Goal: Task Accomplishment & Management: Use online tool/utility

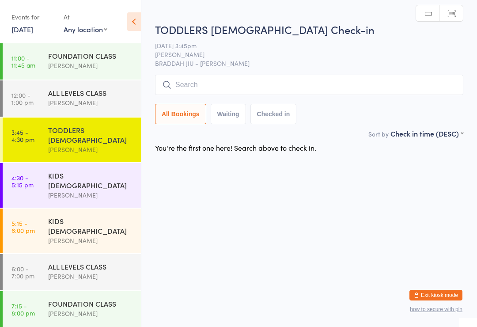
click at [368, 76] on input "search" at bounding box center [309, 85] width 308 height 20
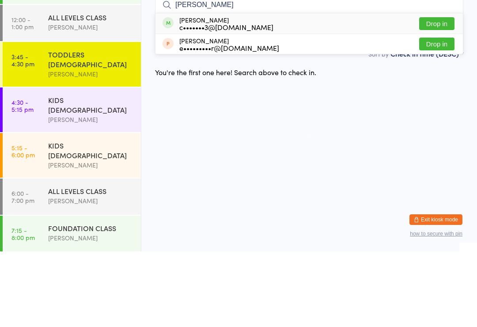
type input "[PERSON_NAME]"
click at [443, 93] on button "Drop in" at bounding box center [436, 99] width 35 height 13
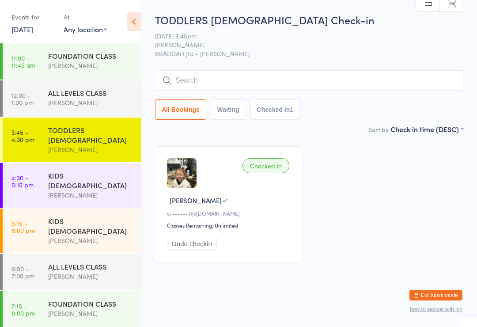
click at [354, 81] on input "search" at bounding box center [309, 80] width 308 height 20
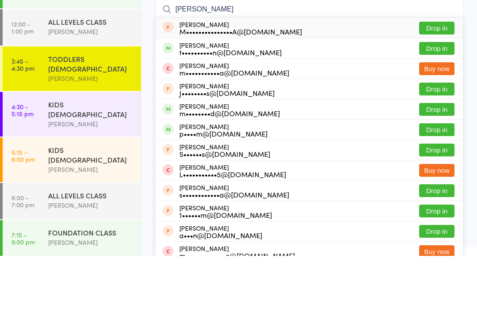
type input "[PERSON_NAME]"
click at [449, 113] on button "Drop in" at bounding box center [436, 119] width 35 height 13
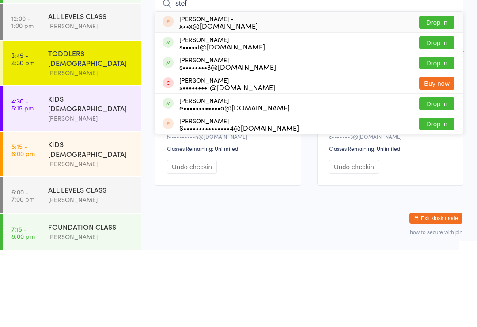
type input "stef"
click at [207, 181] on div "e••••••••••••o@[DOMAIN_NAME]" at bounding box center [234, 184] width 110 height 7
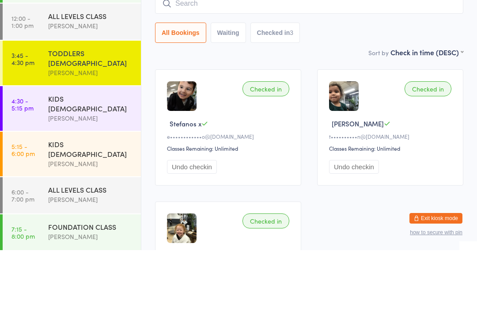
click at [67, 190] on div "[PERSON_NAME]" at bounding box center [90, 195] width 85 height 10
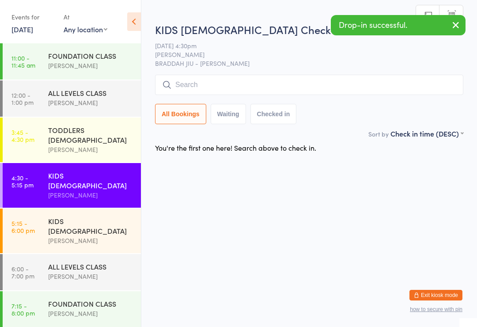
click at [196, 84] on input "search" at bounding box center [309, 85] width 308 height 20
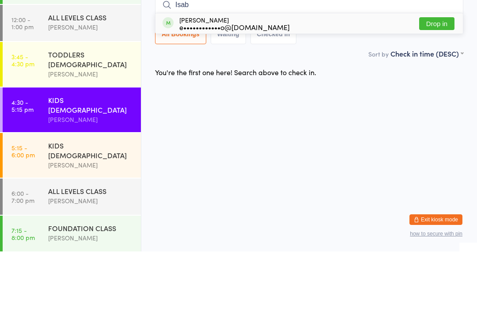
type input "Isab"
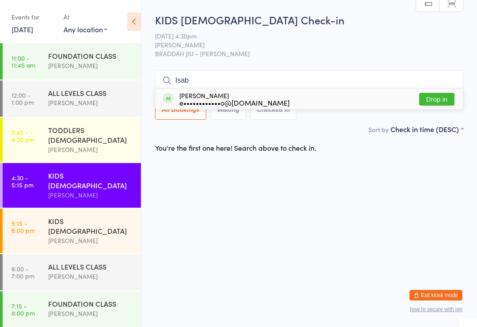
click at [259, 72] on input "Isab" at bounding box center [309, 80] width 308 height 20
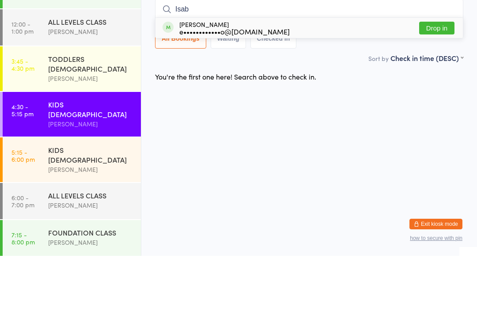
click at [246, 92] on div "[PERSON_NAME] e••••••••••••o@[DOMAIN_NAME]" at bounding box center [234, 99] width 110 height 14
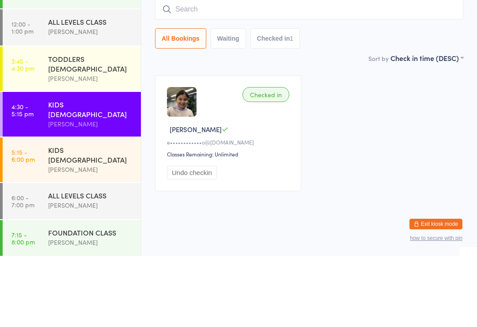
click at [88, 118] on div "TODDLERS [DEMOGRAPHIC_DATA] [PERSON_NAME]" at bounding box center [94, 140] width 93 height 45
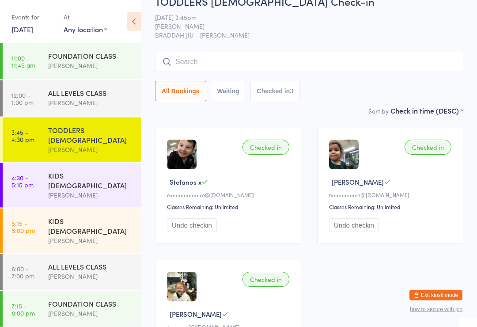
scroll to position [23, 0]
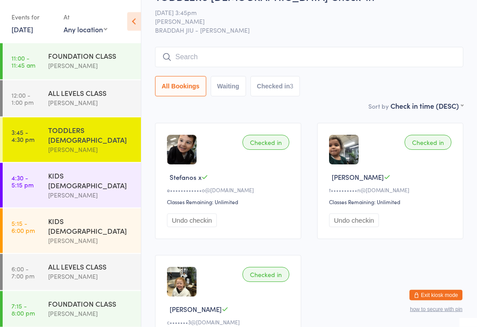
click at [308, 48] on input "search" at bounding box center [309, 57] width 308 height 20
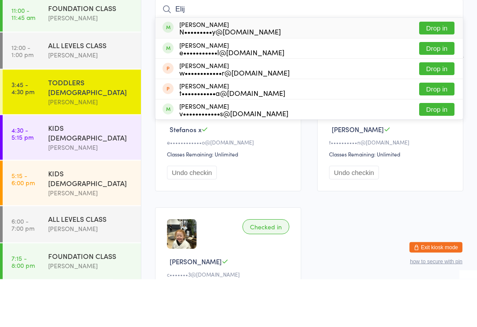
type input "Elij"
click at [448, 70] on button "Drop in" at bounding box center [436, 76] width 35 height 13
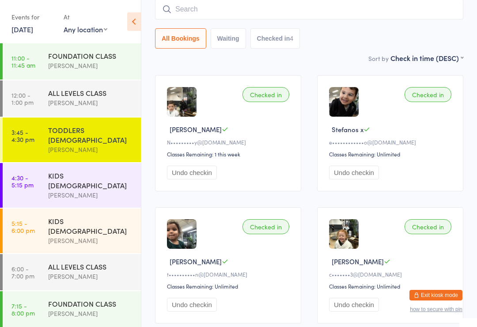
click at [103, 163] on div "KIDS [DEMOGRAPHIC_DATA] [PERSON_NAME]" at bounding box center [94, 185] width 93 height 45
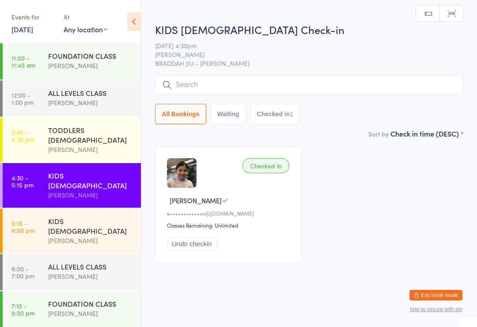
scroll to position [7, 0]
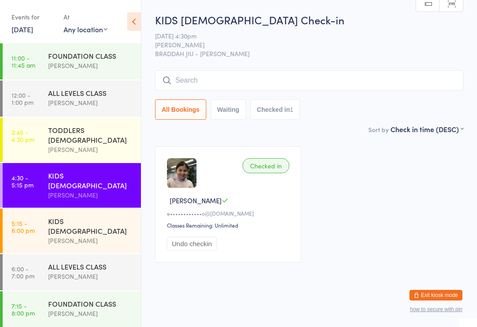
click at [80, 236] on div "[PERSON_NAME]" at bounding box center [90, 241] width 85 height 10
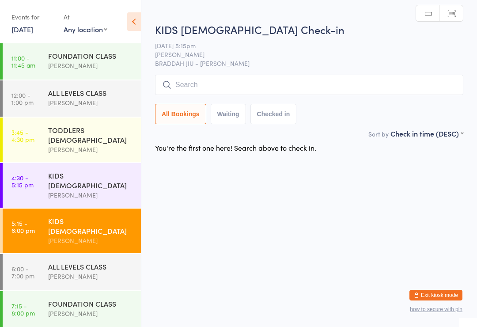
click at [99, 262] on div "ALL LEVELS CLASS" at bounding box center [90, 267] width 85 height 10
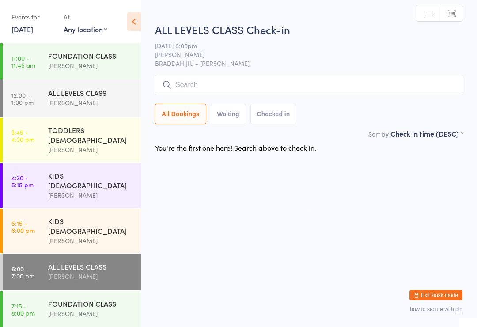
click at [99, 308] on div "[PERSON_NAME]" at bounding box center [90, 313] width 85 height 10
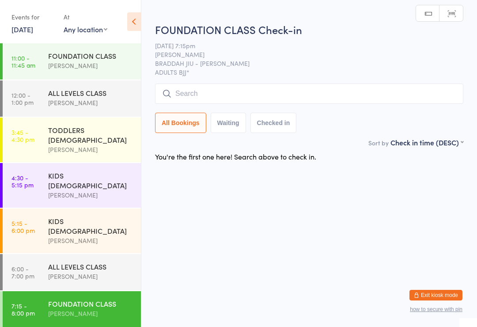
click at [94, 171] on div "KIDS [DEMOGRAPHIC_DATA]" at bounding box center [90, 180] width 85 height 19
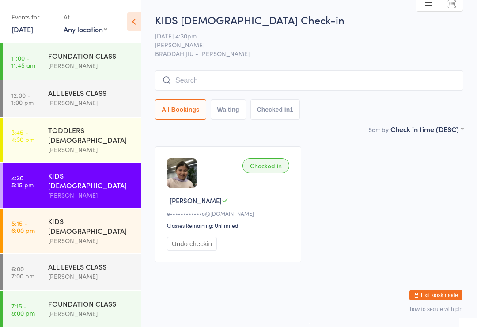
click at [61, 190] on div "[PERSON_NAME]" at bounding box center [90, 195] width 85 height 10
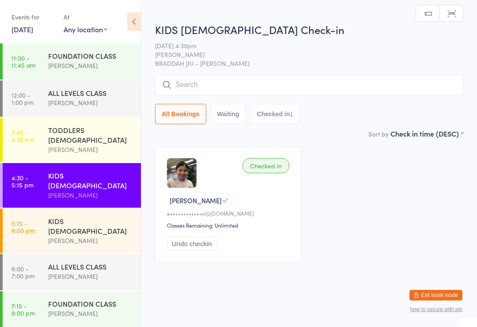
click at [214, 89] on input "search" at bounding box center [309, 85] width 308 height 20
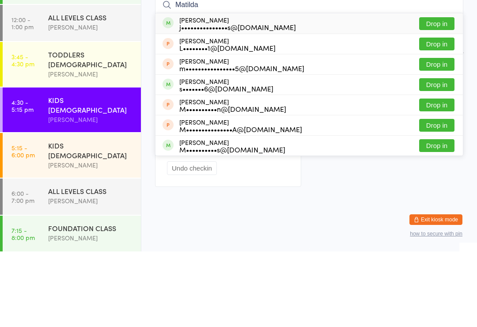
type input "Matilda"
click at [242, 99] on div "j•••••••••••••••s@[DOMAIN_NAME]" at bounding box center [237, 102] width 117 height 7
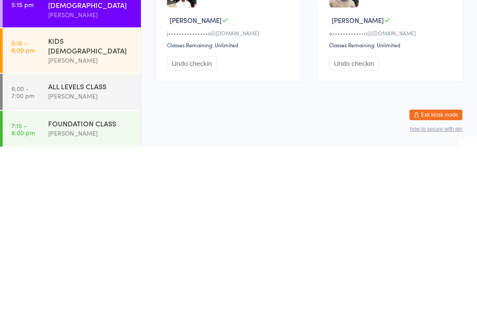
scroll to position [7, 0]
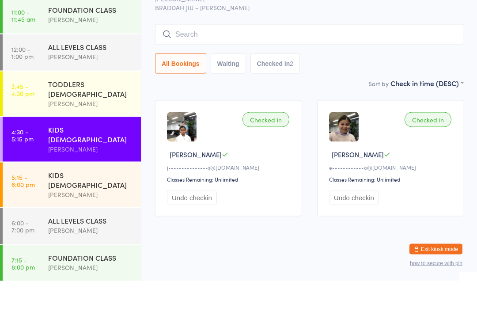
click at [198, 70] on input "search" at bounding box center [309, 80] width 308 height 20
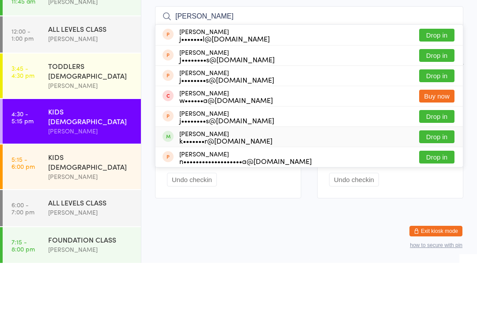
type input "[PERSON_NAME]"
click at [233, 201] on div "k•••••••r@[DOMAIN_NAME]" at bounding box center [225, 204] width 93 height 7
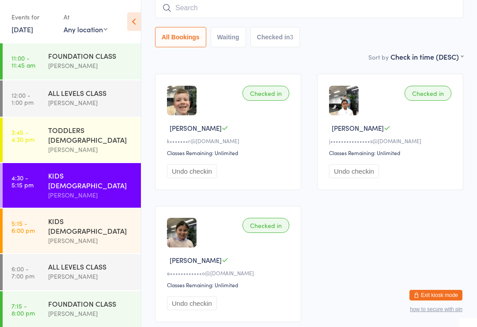
scroll to position [0, 0]
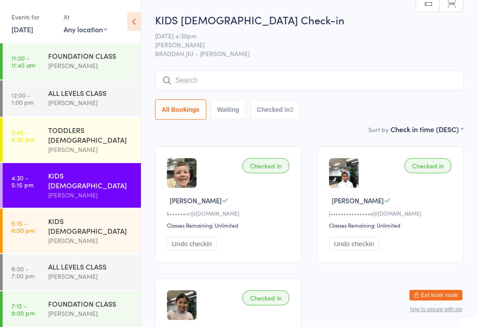
click at [272, 83] on input "search" at bounding box center [309, 80] width 308 height 20
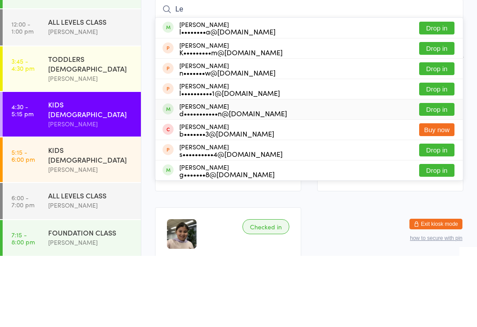
type input "Le"
click at [206, 181] on div "d•••••••••••n@[DOMAIN_NAME]" at bounding box center [233, 184] width 108 height 7
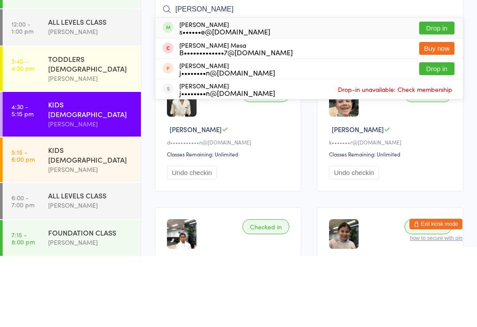
type input "[PERSON_NAME]"
click at [443, 93] on button "Drop in" at bounding box center [436, 99] width 35 height 13
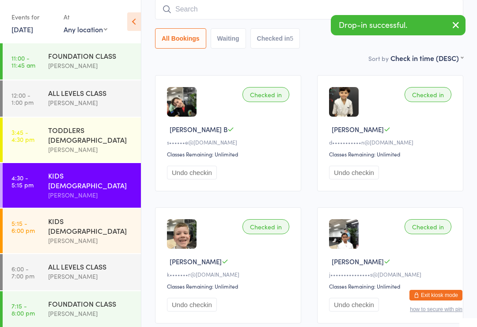
click at [91, 144] on div "[PERSON_NAME]" at bounding box center [90, 149] width 85 height 10
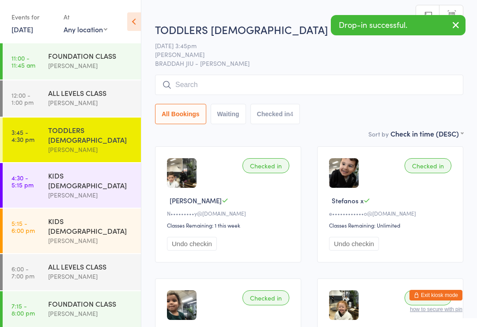
click at [380, 84] on input "search" at bounding box center [309, 85] width 308 height 20
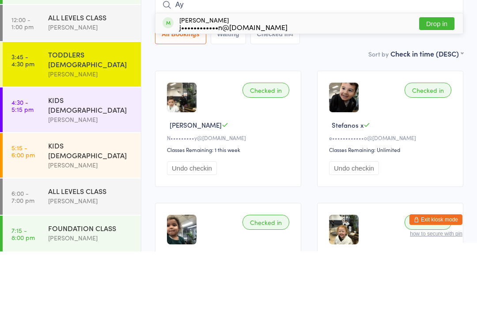
type input "Ay"
click at [440, 93] on button "Drop in" at bounding box center [436, 99] width 35 height 13
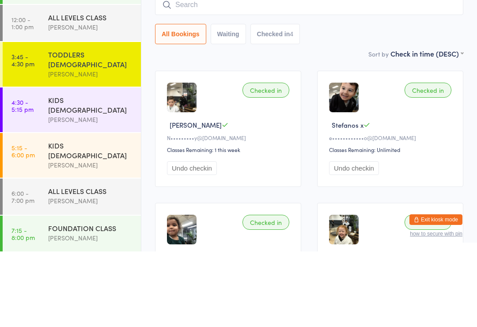
scroll to position [76, 0]
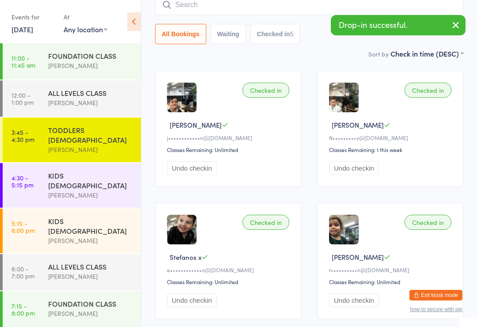
click at [89, 190] on div "[PERSON_NAME]" at bounding box center [90, 195] width 85 height 10
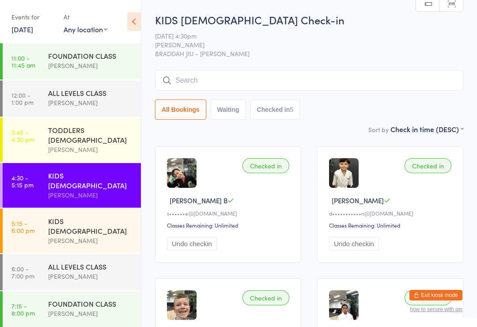
click at [274, 76] on input "search" at bounding box center [309, 80] width 308 height 20
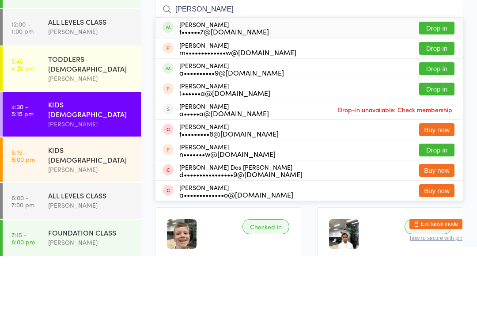
type input "[PERSON_NAME]"
click at [437, 93] on button "Drop in" at bounding box center [436, 99] width 35 height 13
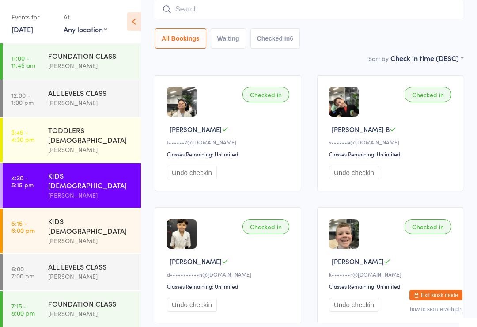
click at [69, 262] on div "ALL LEVELS CLASS" at bounding box center [90, 267] width 85 height 10
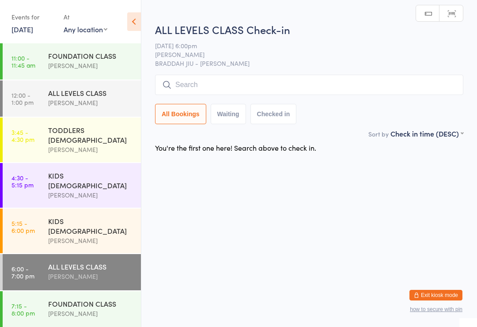
click at [203, 88] on input "search" at bounding box center [309, 85] width 308 height 20
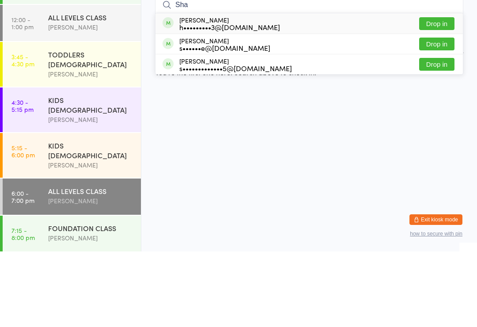
type input "Sha"
click at [441, 113] on button "Drop in" at bounding box center [436, 119] width 35 height 13
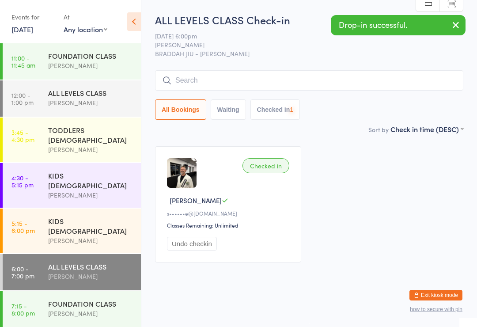
click at [92, 216] on div "KIDS [DEMOGRAPHIC_DATA]" at bounding box center [90, 225] width 85 height 19
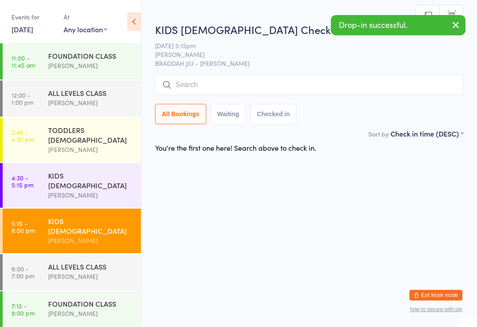
click at [94, 171] on div "KIDS [DEMOGRAPHIC_DATA]" at bounding box center [90, 180] width 85 height 19
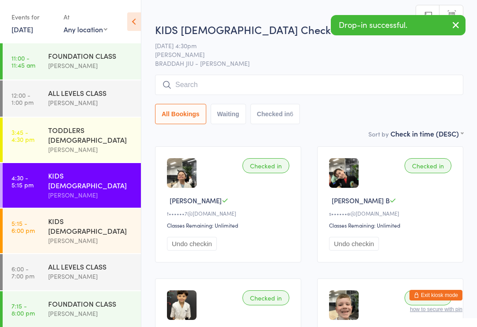
click at [437, 80] on input "search" at bounding box center [309, 85] width 308 height 20
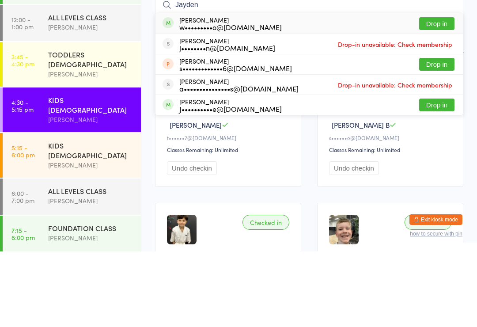
type input "Jayden"
click at [442, 93] on button "Drop in" at bounding box center [436, 99] width 35 height 13
